Goal: Find specific page/section: Find specific page/section

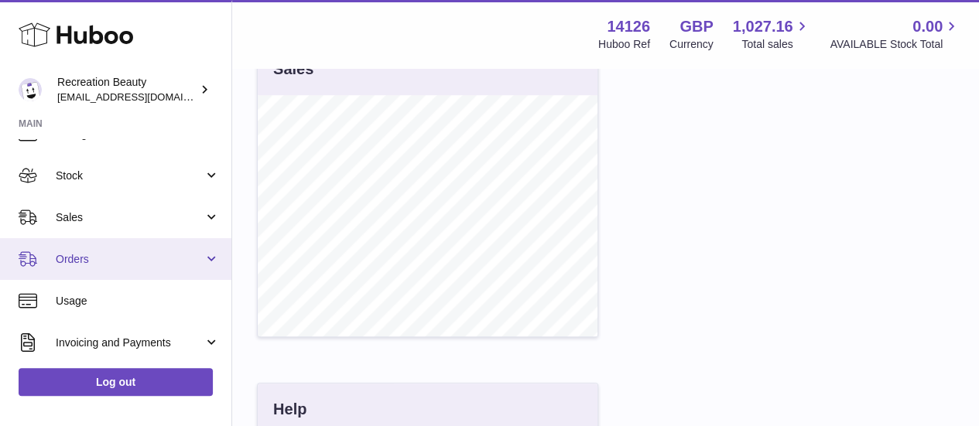
scroll to position [77, 0]
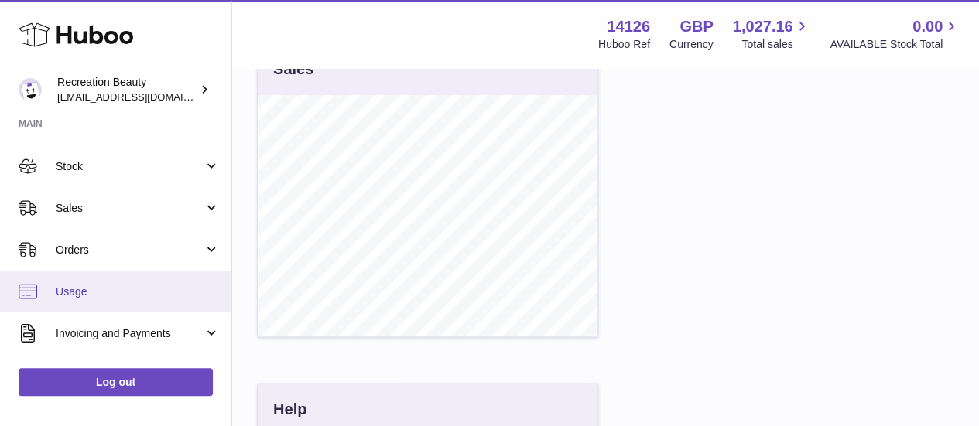
click at [102, 292] on span "Usage" at bounding box center [138, 292] width 164 height 15
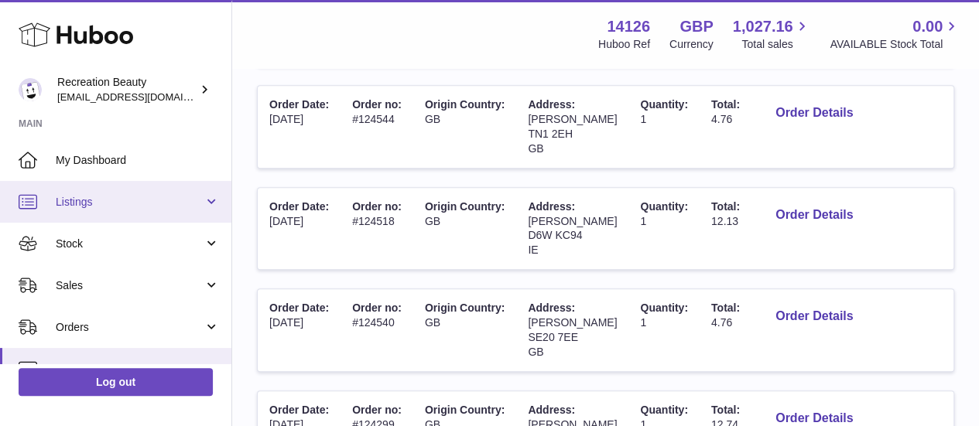
scroll to position [232, 0]
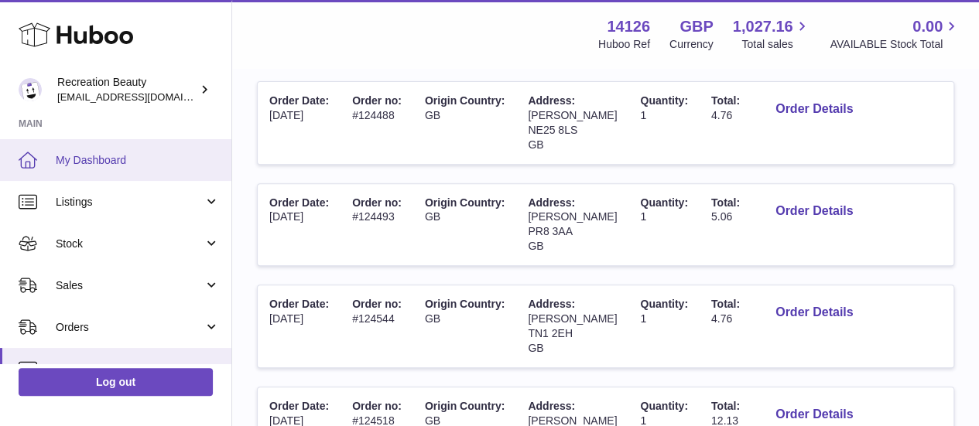
click at [111, 158] on span "My Dashboard" at bounding box center [138, 160] width 164 height 15
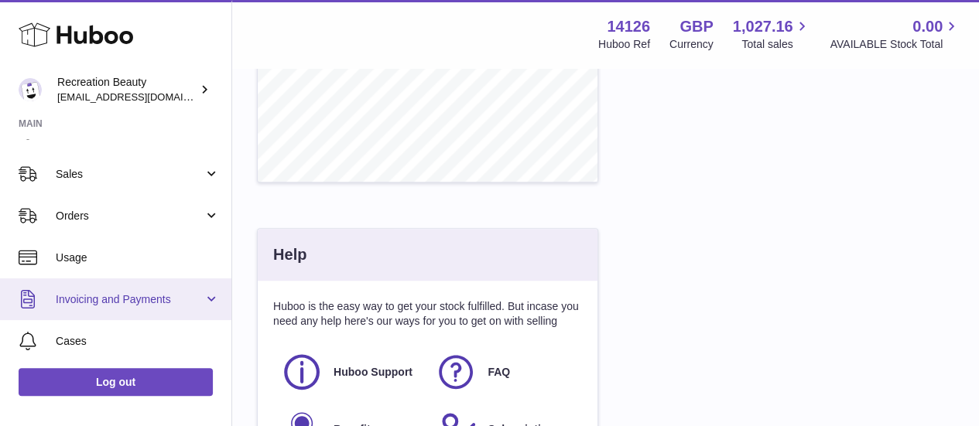
scroll to position [79, 0]
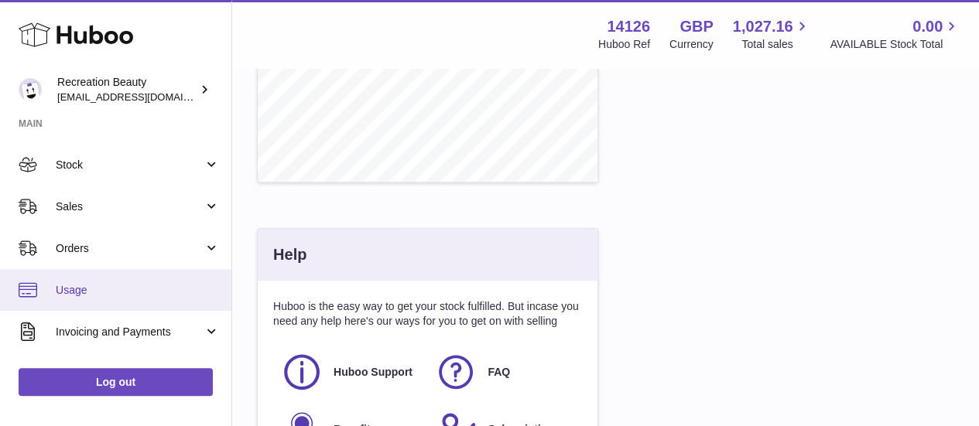
click at [107, 292] on span "Usage" at bounding box center [138, 290] width 164 height 15
